Goal: Transaction & Acquisition: Purchase product/service

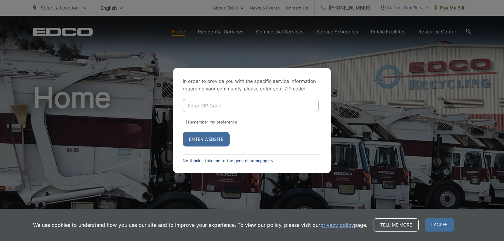
click at [263, 162] on link "No thanks, take me to the general homepage >" at bounding box center [228, 160] width 91 height 5
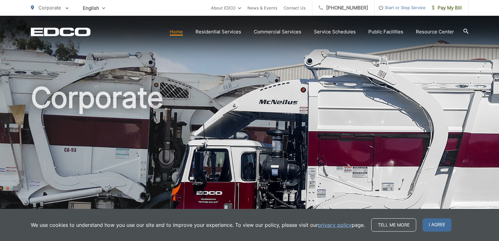
click at [444, 13] on link "Pay My Bill" at bounding box center [447, 8] width 43 height 16
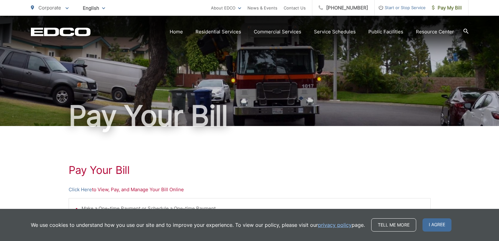
scroll to position [63, 0]
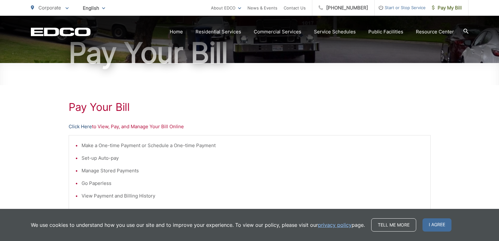
click at [84, 127] on link "Click Here" at bounding box center [80, 127] width 23 height 8
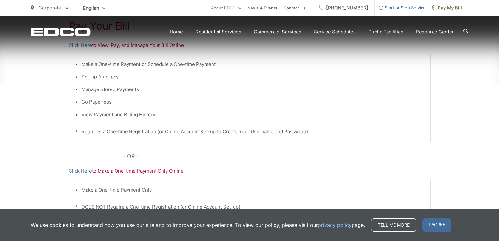
scroll to position [207, 0]
